Goal: Information Seeking & Learning: Learn about a topic

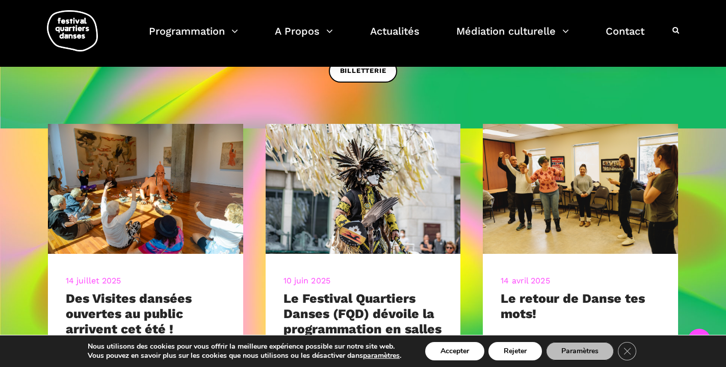
scroll to position [365, 0]
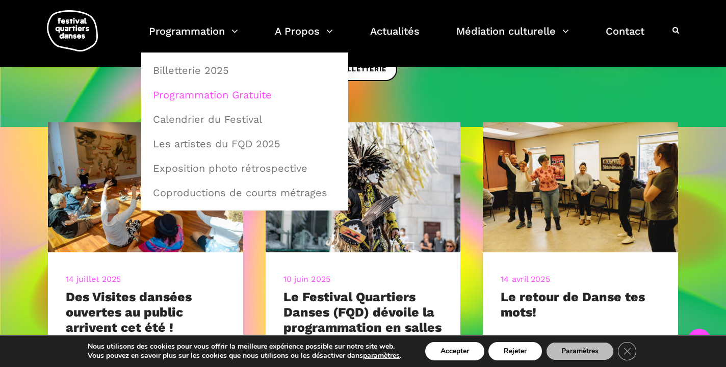
click at [203, 98] on link "Programmation Gratuite" at bounding box center [245, 94] width 196 height 23
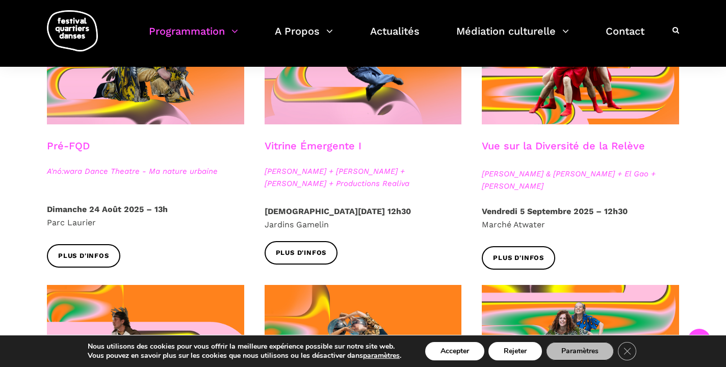
scroll to position [332, 0]
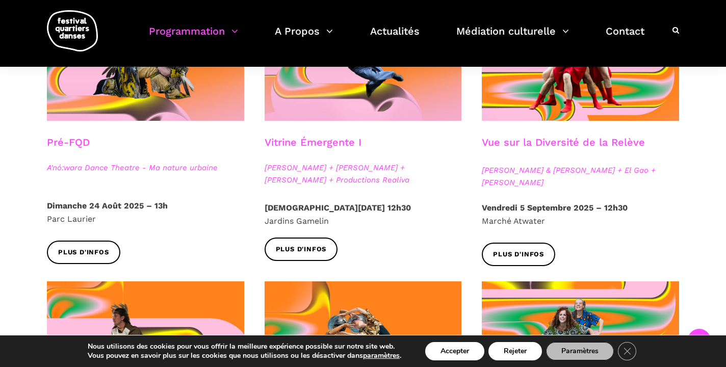
click at [531, 211] on strong "Vendredi 5 Septembre 2025 – 12h30" at bounding box center [555, 208] width 146 height 10
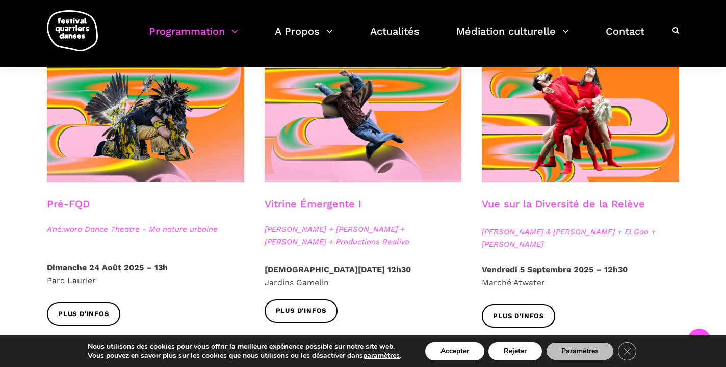
scroll to position [271, 0]
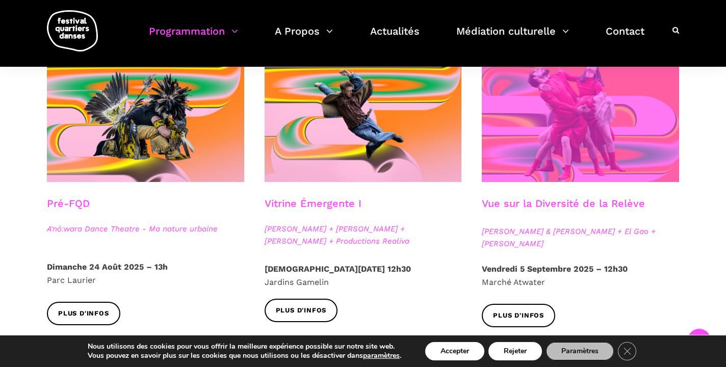
click at [522, 155] on span at bounding box center [580, 116] width 197 height 132
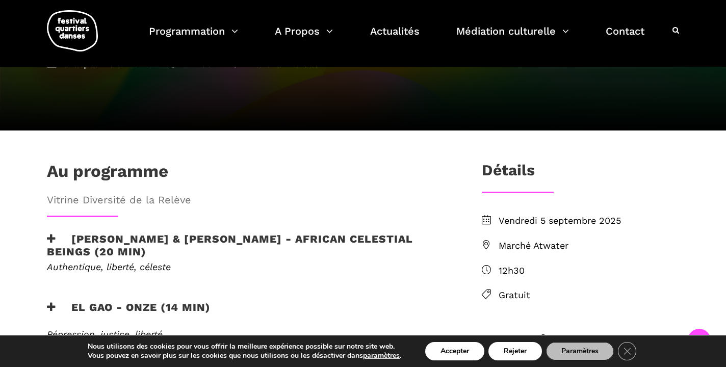
scroll to position [239, 0]
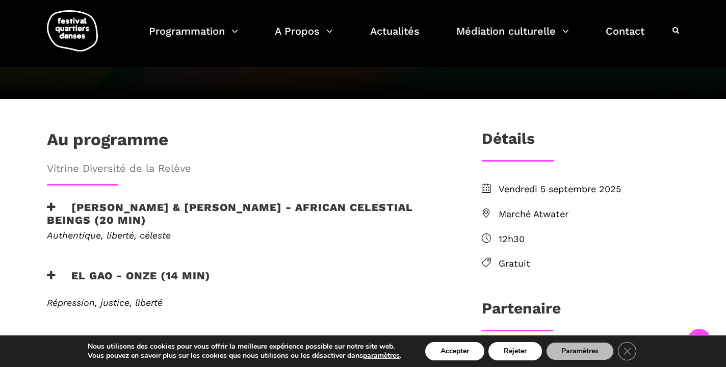
click at [509, 207] on span "Marché Atwater" at bounding box center [588, 214] width 180 height 15
click at [488, 208] on icon at bounding box center [486, 212] width 9 height 9
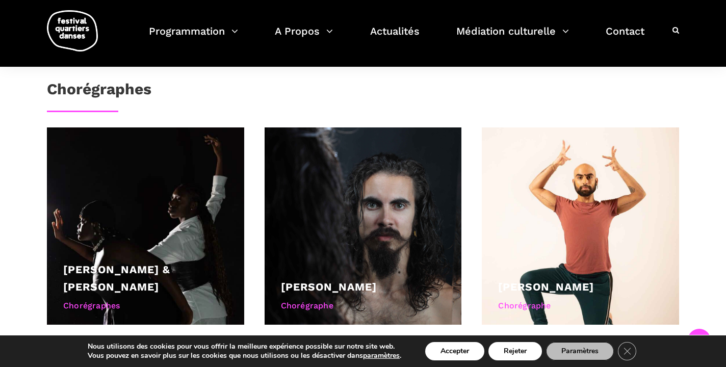
scroll to position [668, 0]
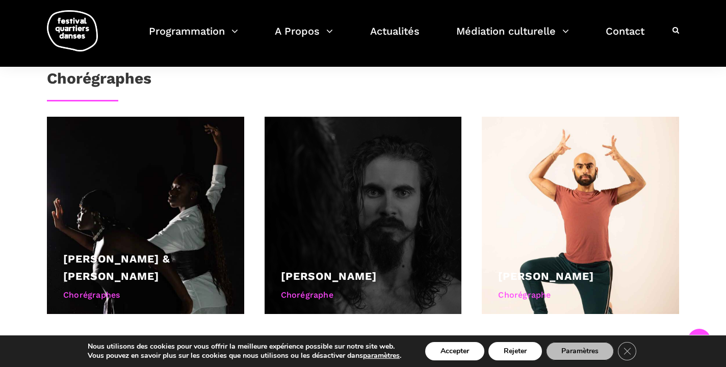
click at [378, 220] on div at bounding box center [363, 215] width 197 height 197
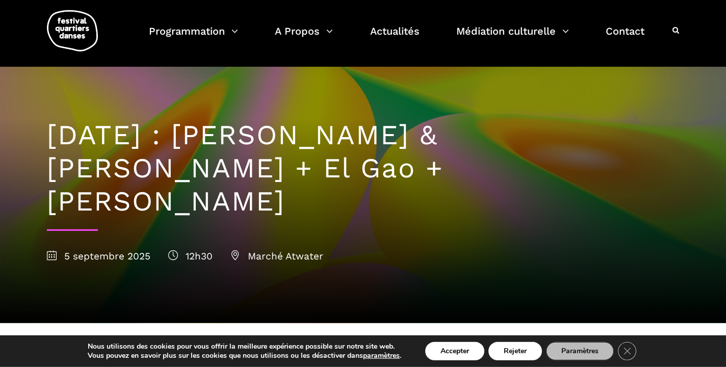
scroll to position [0, 0]
